Goal: Find specific page/section: Find specific page/section

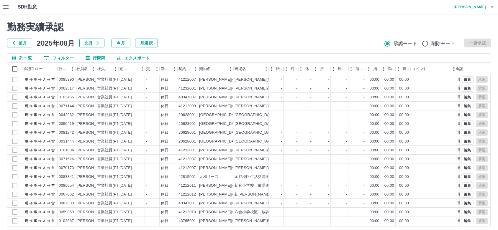
click at [91, 20] on div "勤務実績承認 前月 [DATE] 次月 今月 月選択 承認モード 削除モード 一括承認 列一覧 0 フィルター 行間隔 エクスポート 承認フロー 社員番号 社…" at bounding box center [249, 131] width 498 height 235
click at [55, 56] on button "0 フィルター" at bounding box center [59, 58] width 40 height 9
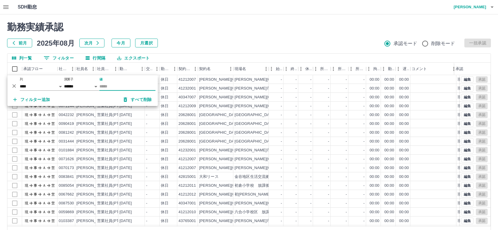
click at [116, 86] on input "値" at bounding box center [127, 86] width 56 height 9
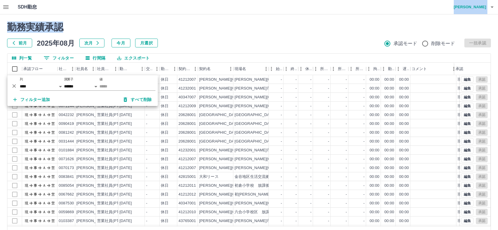
drag, startPoint x: 199, startPoint y: 27, endPoint x: 20, endPoint y: 3, distance: 179.8
click at [20, 3] on div "SDH勤怠 [PERSON_NAME] 勤務実績承認 前月 [DATE] 次月 今月 月選択 承認モード 削除モード 一括承認 列一覧 0 フィルター 行間隔…" at bounding box center [249, 124] width 498 height 249
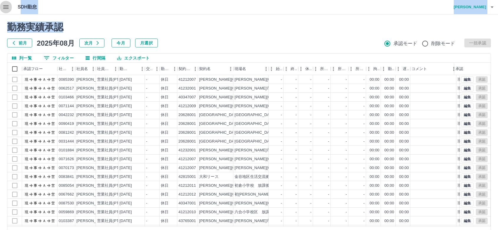
click at [5, 8] on icon "button" at bounding box center [5, 7] width 7 height 7
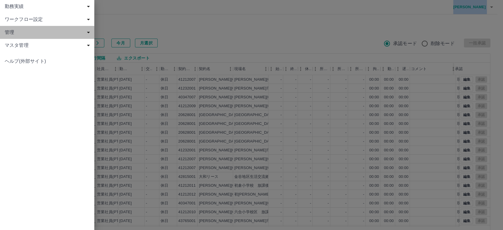
click at [22, 32] on span "管理" at bounding box center [48, 32] width 87 height 7
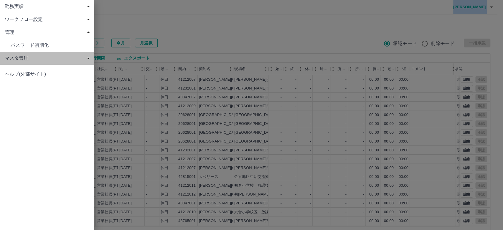
click at [21, 60] on span "マスタ管理" at bounding box center [48, 58] width 87 height 7
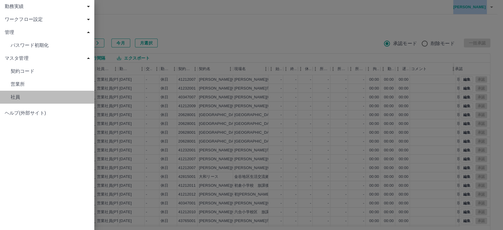
click at [35, 97] on span "社員" at bounding box center [50, 97] width 79 height 7
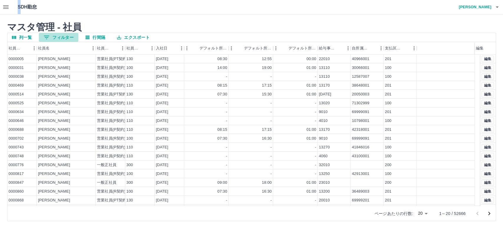
click at [58, 36] on button "0 フィルター" at bounding box center [59, 37] width 40 height 9
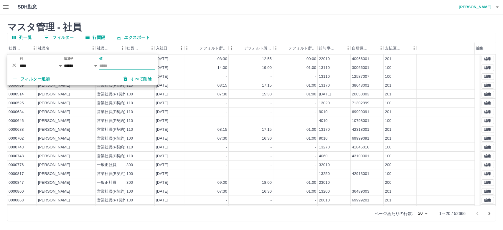
click at [105, 63] on input "値" at bounding box center [127, 66] width 56 height 9
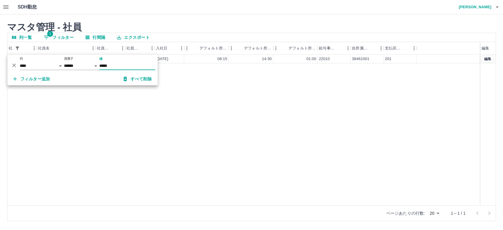
type input "*****"
click at [198, 102] on div "0076530 [PERSON_NAME] 営業社員(PT契約) 130 [DATE] 08:15 14:30 01:00 22010 38461001 20…" at bounding box center [251, 130] width 489 height 151
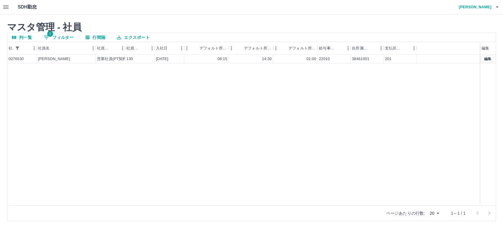
click at [57, 38] on button "1 フィルター" at bounding box center [59, 37] width 40 height 9
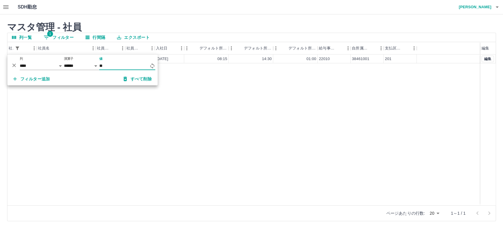
type input "*"
type input "*****"
click at [218, 92] on div "0033858 [PERSON_NAME] 営業社員(P契約) 110 [DATE] 06:00 15:00 01:00 22010 38461001 201…" at bounding box center [251, 130] width 489 height 151
